Goal: Navigation & Orientation: Find specific page/section

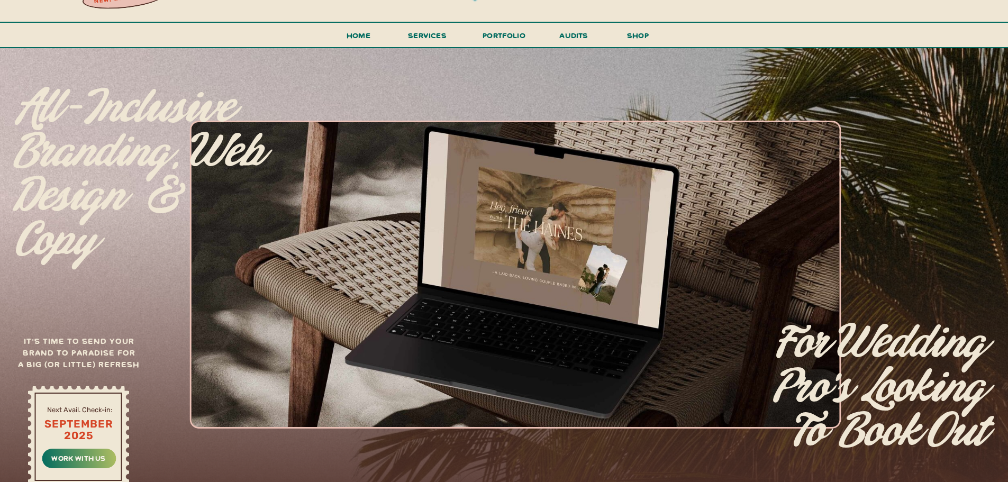
scroll to position [53, 0]
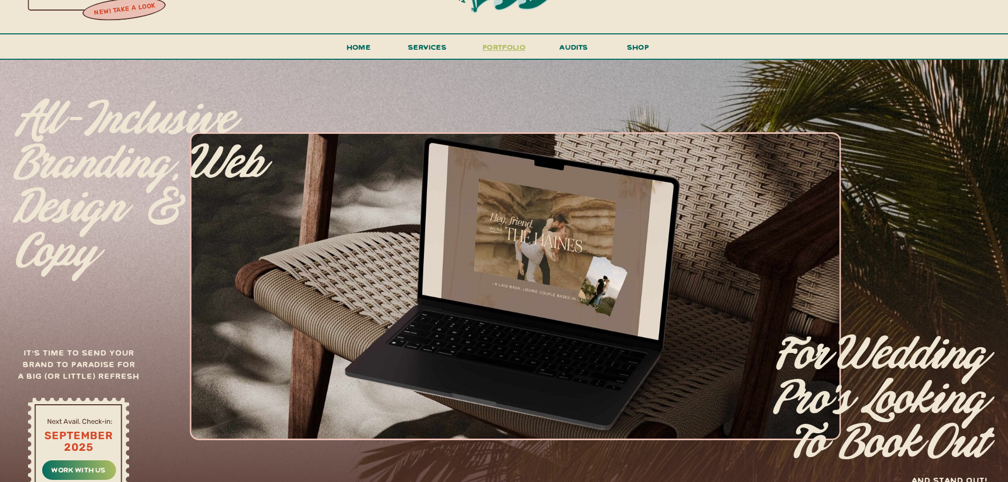
click at [483, 47] on h3 "portfolio" at bounding box center [504, 50] width 50 height 20
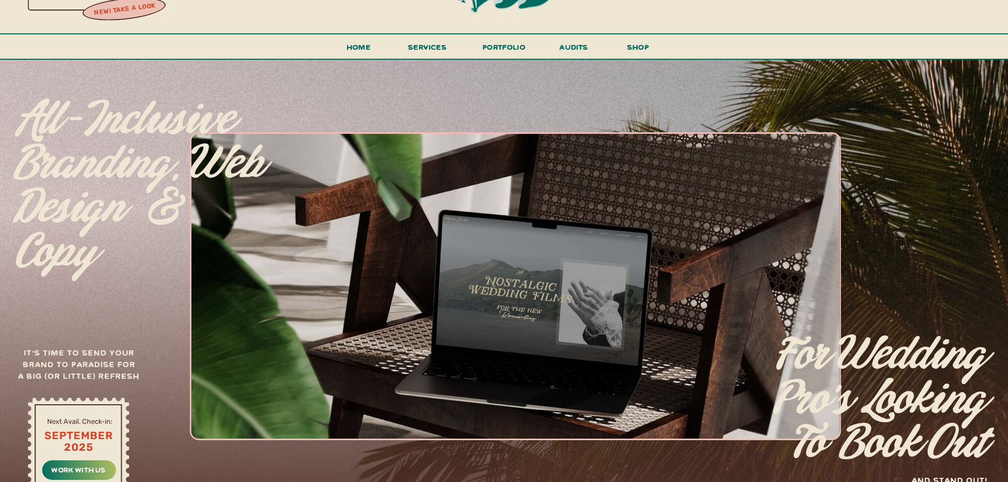
scroll to position [0, 0]
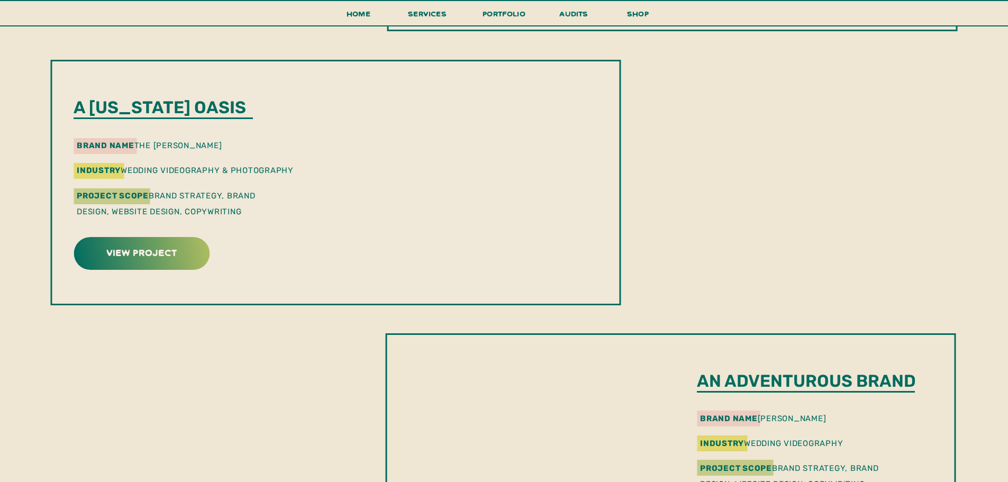
scroll to position [793, 0]
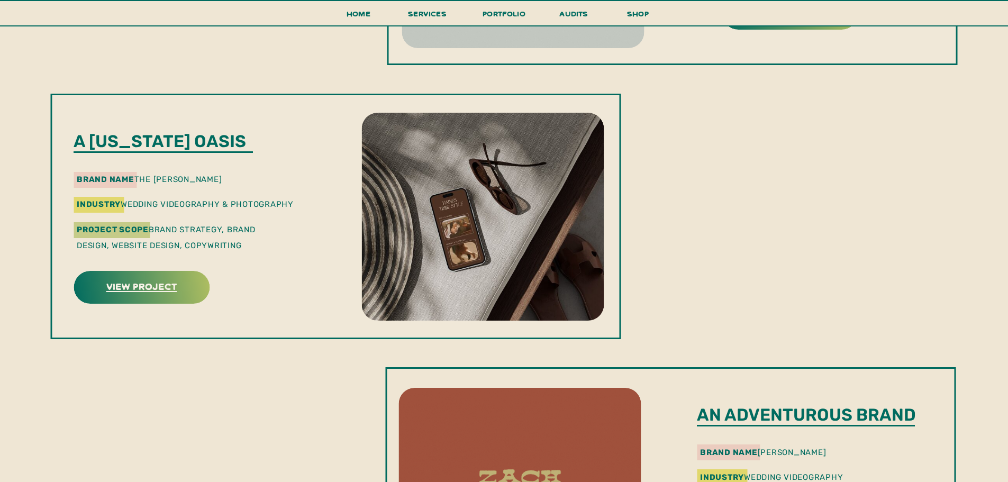
click at [168, 285] on h3 "view project" at bounding box center [141, 286] width 133 height 16
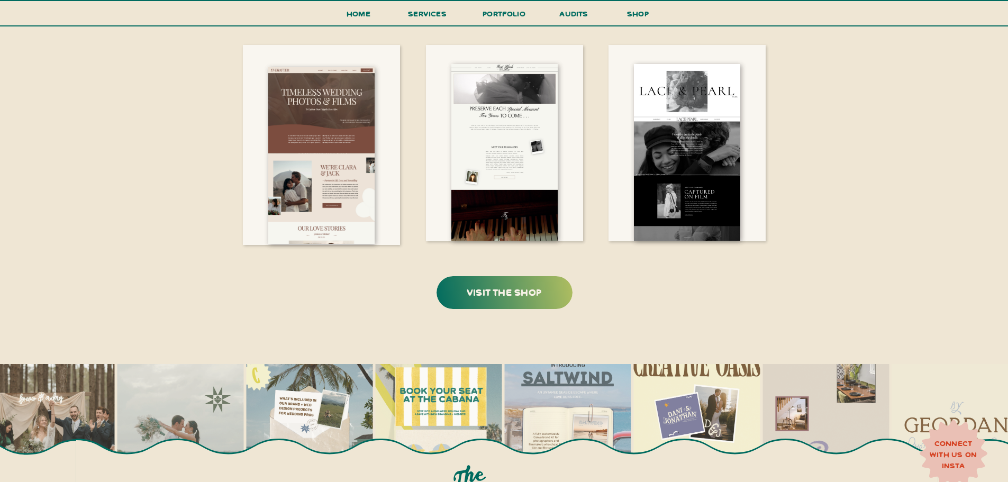
scroll to position [1957, 0]
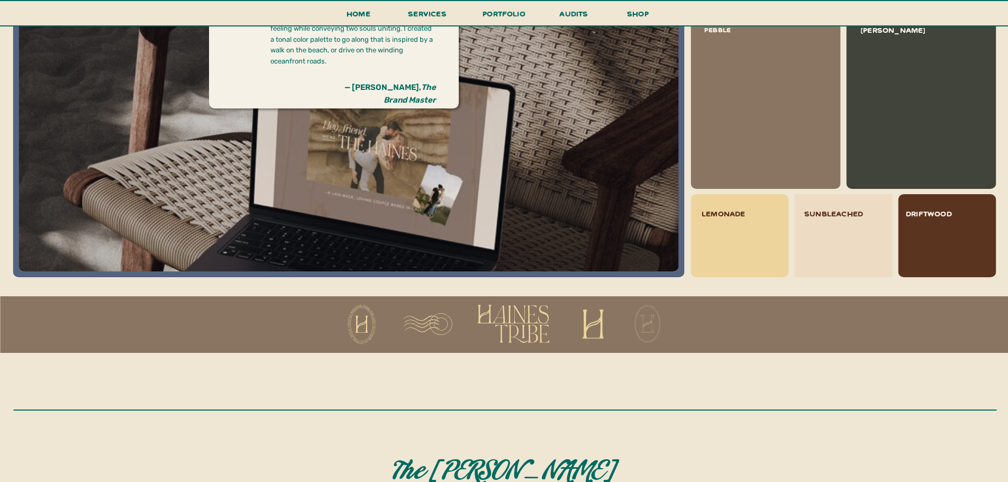
scroll to position [1058, 0]
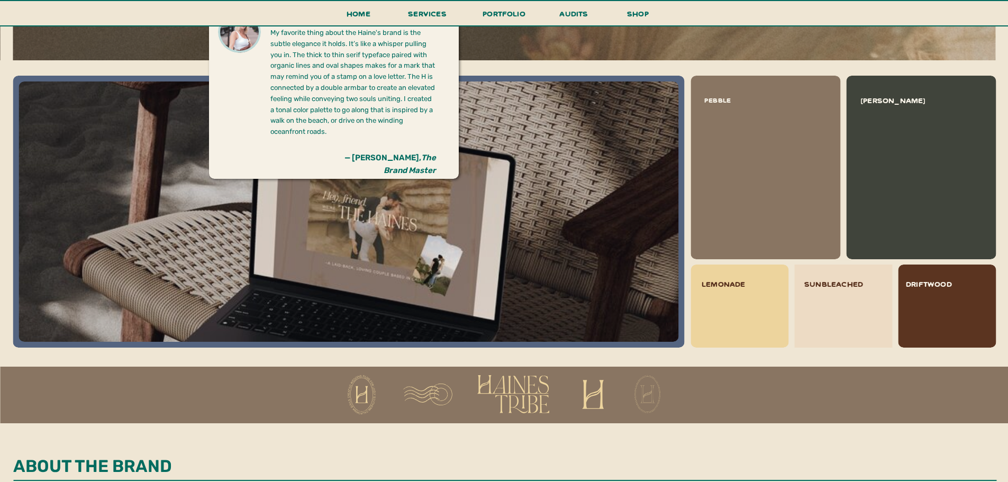
drag, startPoint x: 818, startPoint y: 159, endPoint x: 794, endPoint y: 122, distance: 44.3
click at [794, 122] on div at bounding box center [765, 168] width 150 height 184
drag, startPoint x: 947, startPoint y: 102, endPoint x: 468, endPoint y: 132, distance: 480.2
click at [617, 127] on div "pebble lemonade driftwood sunbleached moss" at bounding box center [504, 241] width 635 height 363
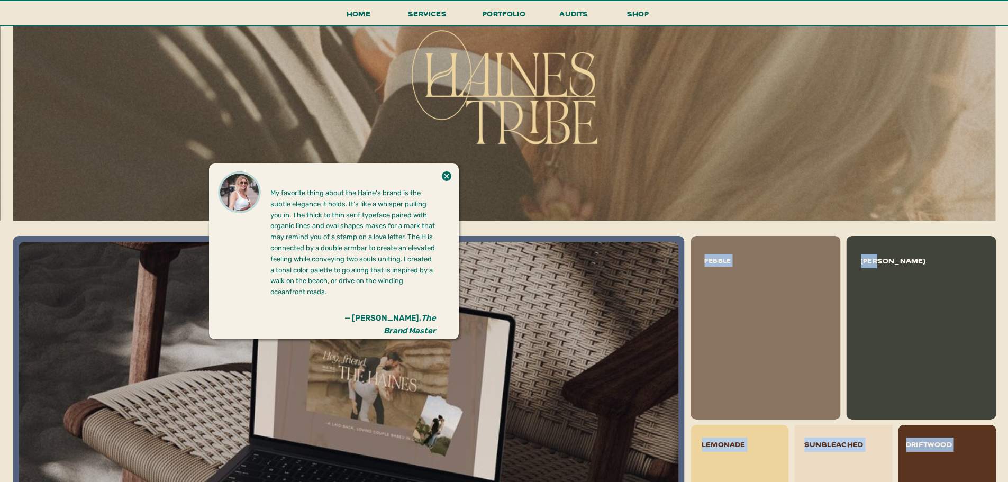
scroll to position [741, 0]
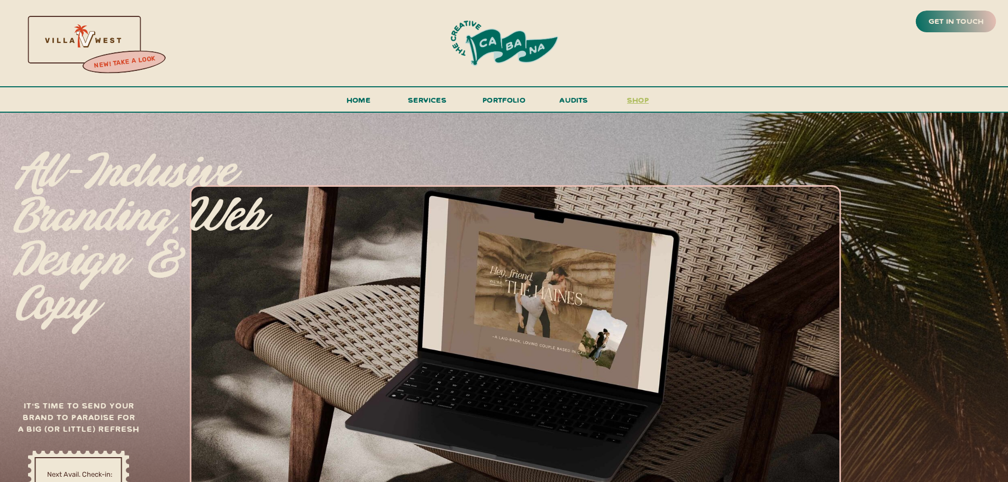
click at [634, 106] on h3 "shop" at bounding box center [638, 102] width 51 height 19
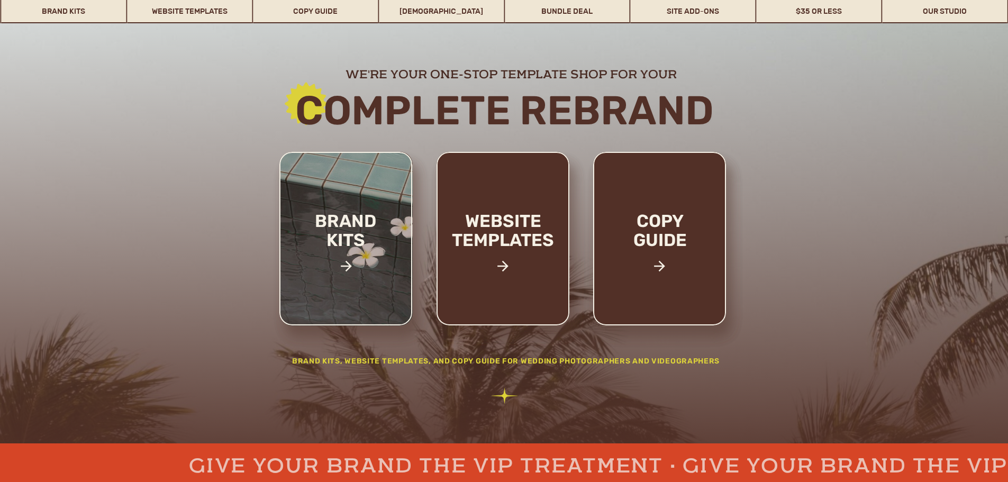
scroll to position [106, 0]
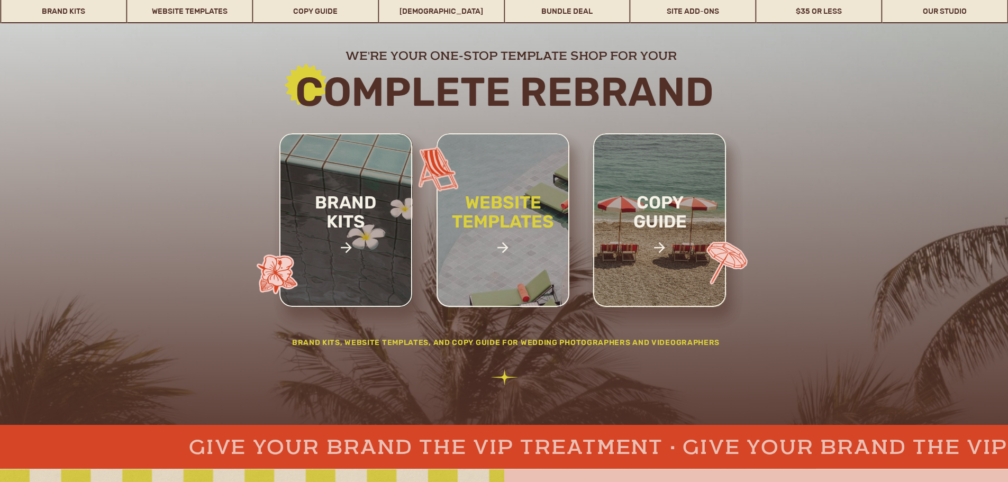
click at [537, 238] on h2 "website templates" at bounding box center [503, 223] width 139 height 61
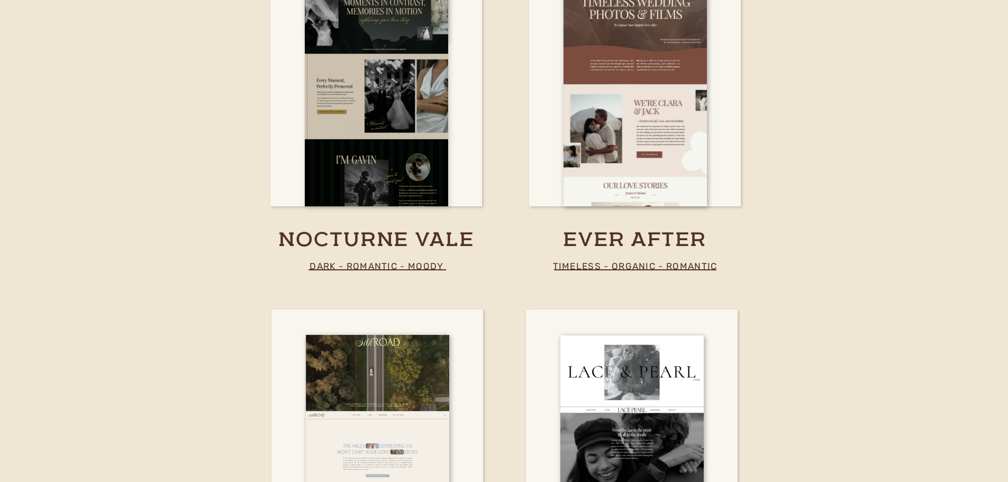
scroll to position [3267, 0]
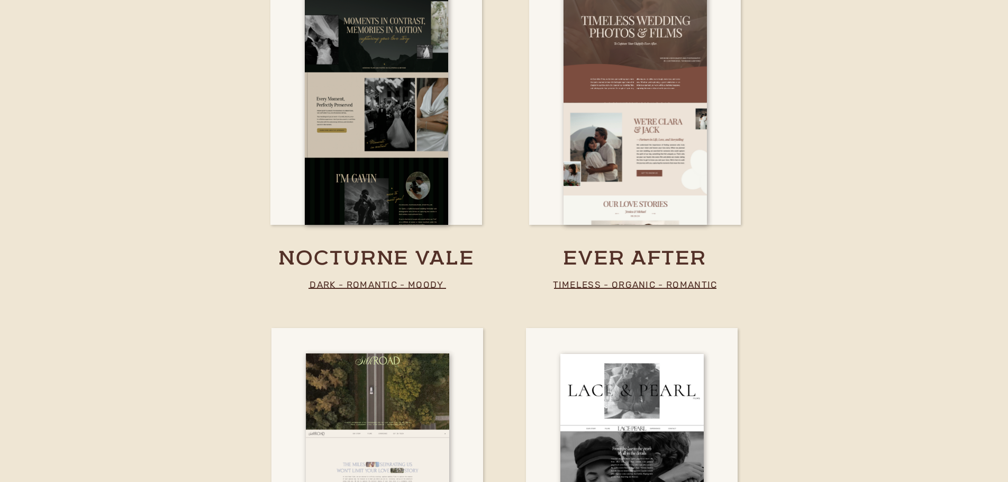
click at [397, 248] on h3 "nocturne vale" at bounding box center [377, 259] width 258 height 26
